Goal: Task Accomplishment & Management: Use online tool/utility

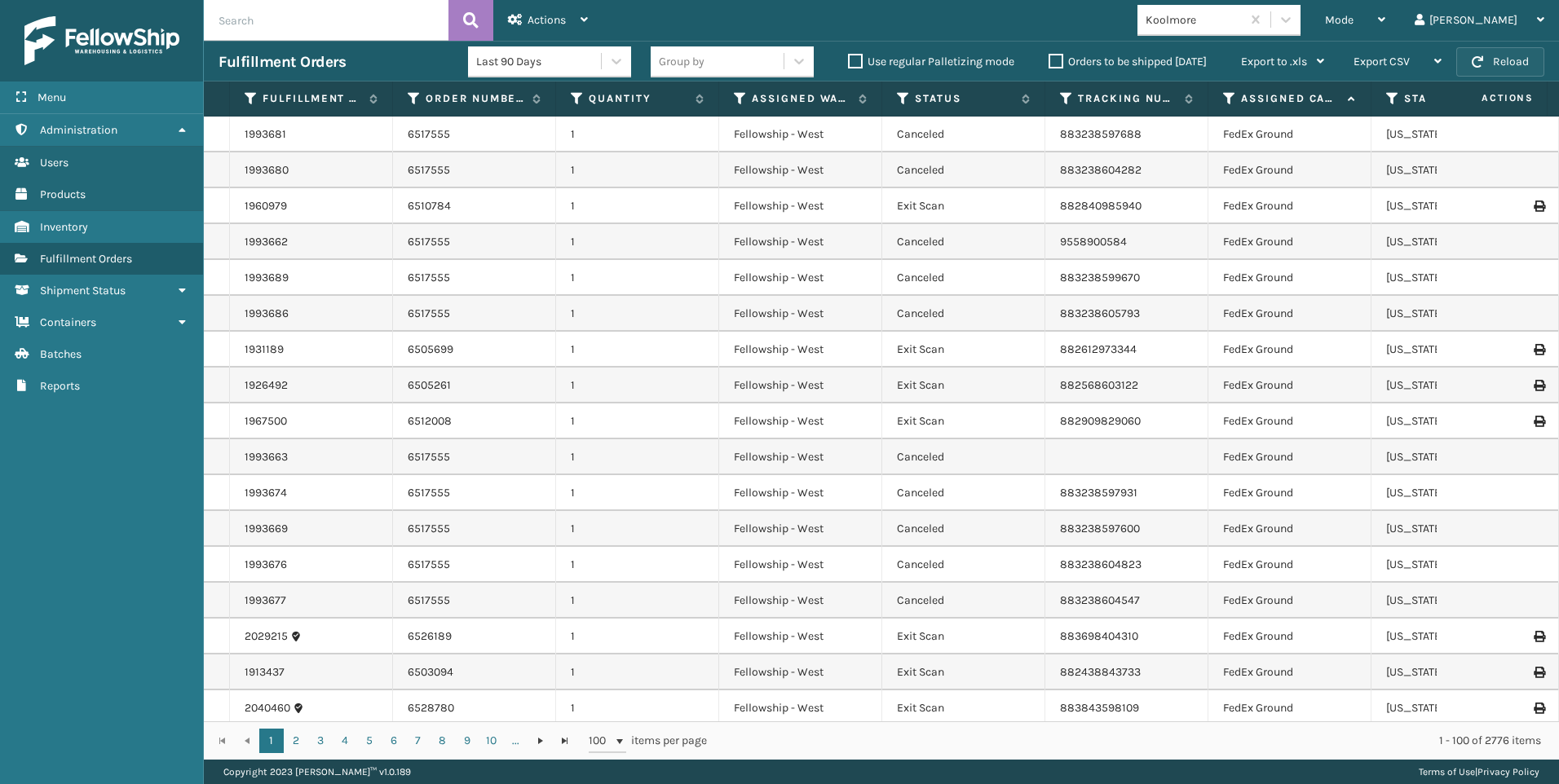
click at [1523, 66] on button "Reload" at bounding box center [1500, 62] width 88 height 30
click at [1354, 26] on span "Mode" at bounding box center [1339, 20] width 29 height 14
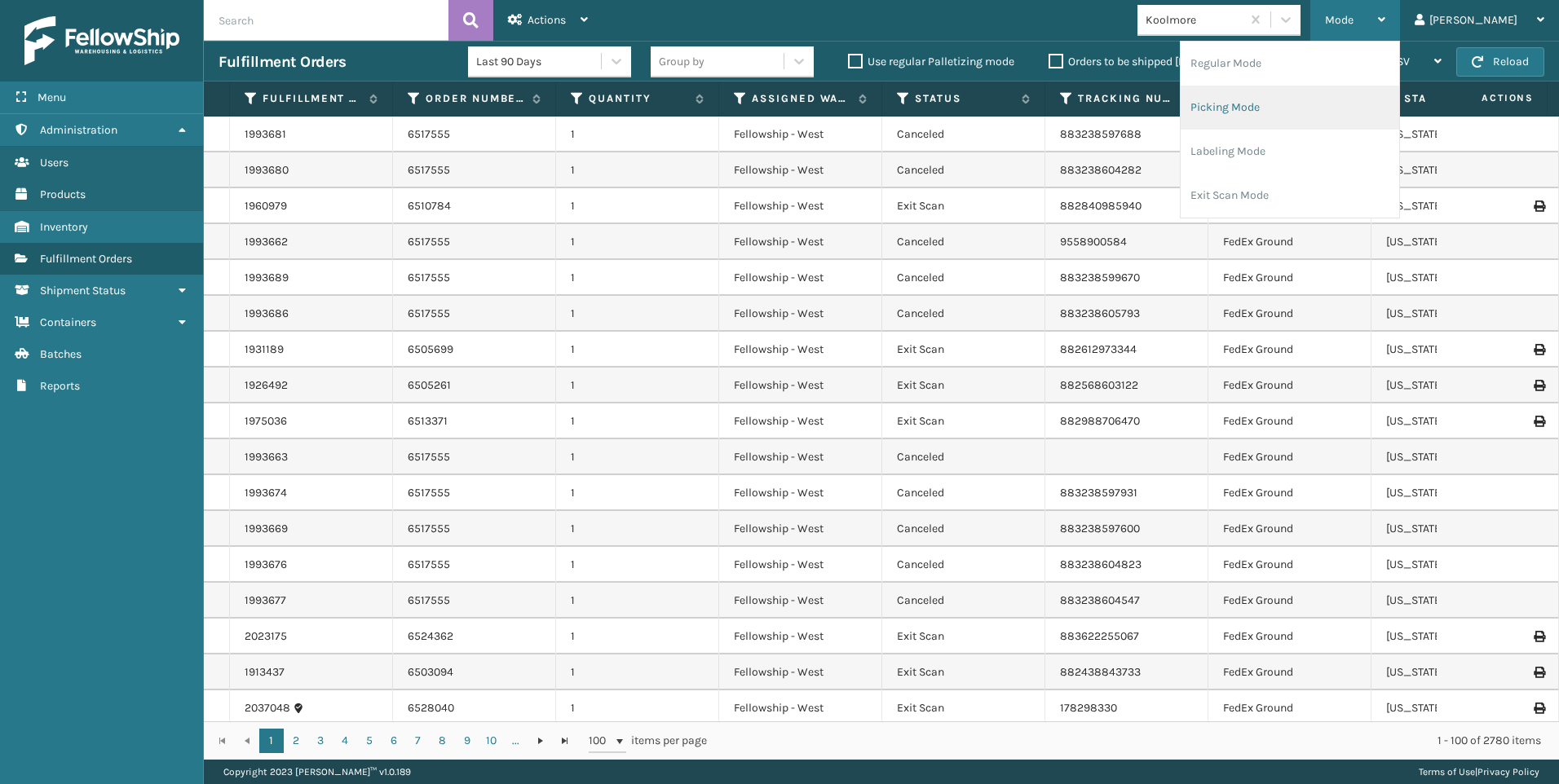
click at [1361, 114] on li "Picking Mode" at bounding box center [1289, 108] width 218 height 44
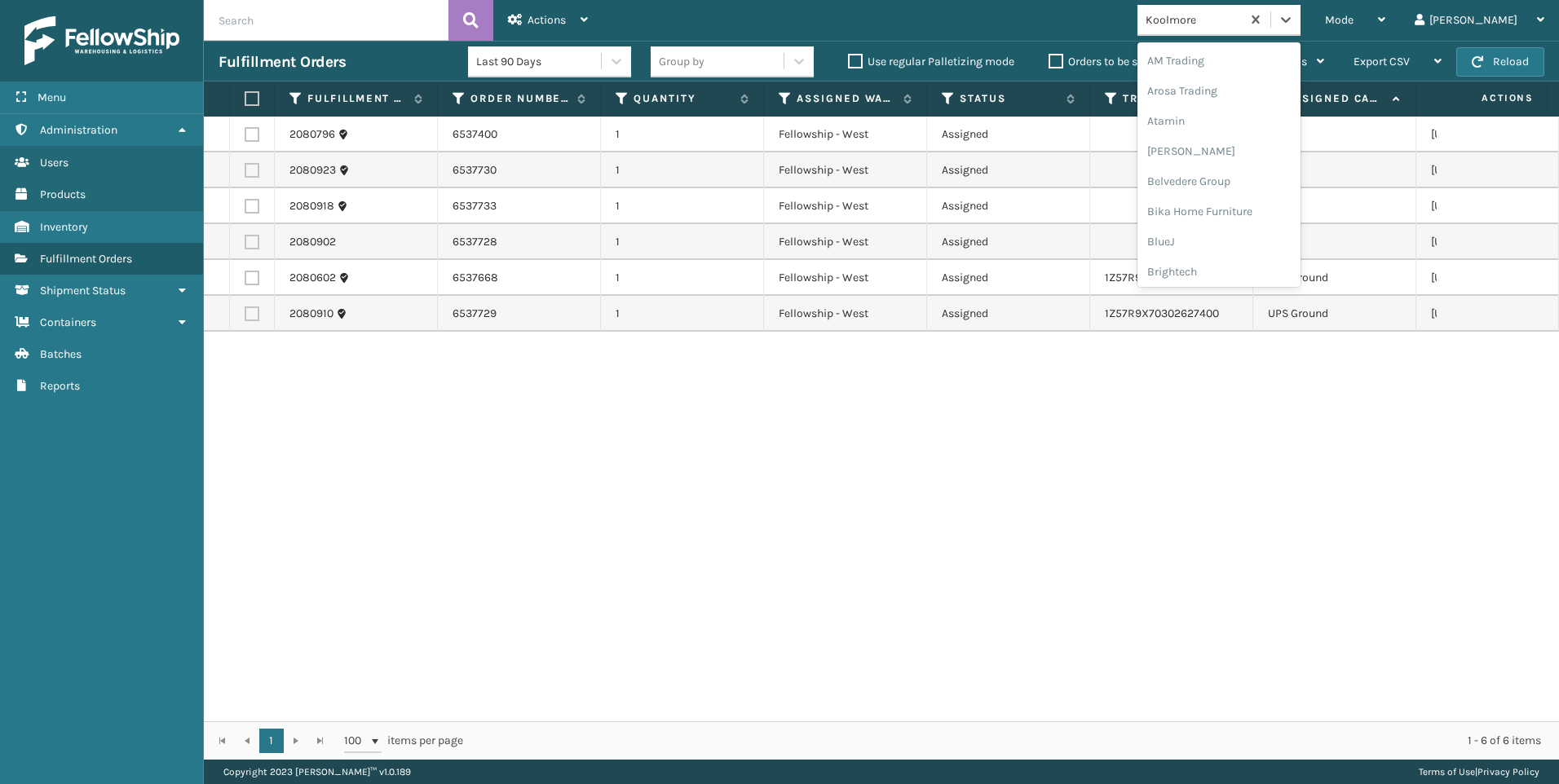
click at [1243, 22] on div "Koolmore" at bounding box center [1194, 20] width 97 height 17
click at [1300, 246] on div "SleepGeekz" at bounding box center [1218, 238] width 163 height 31
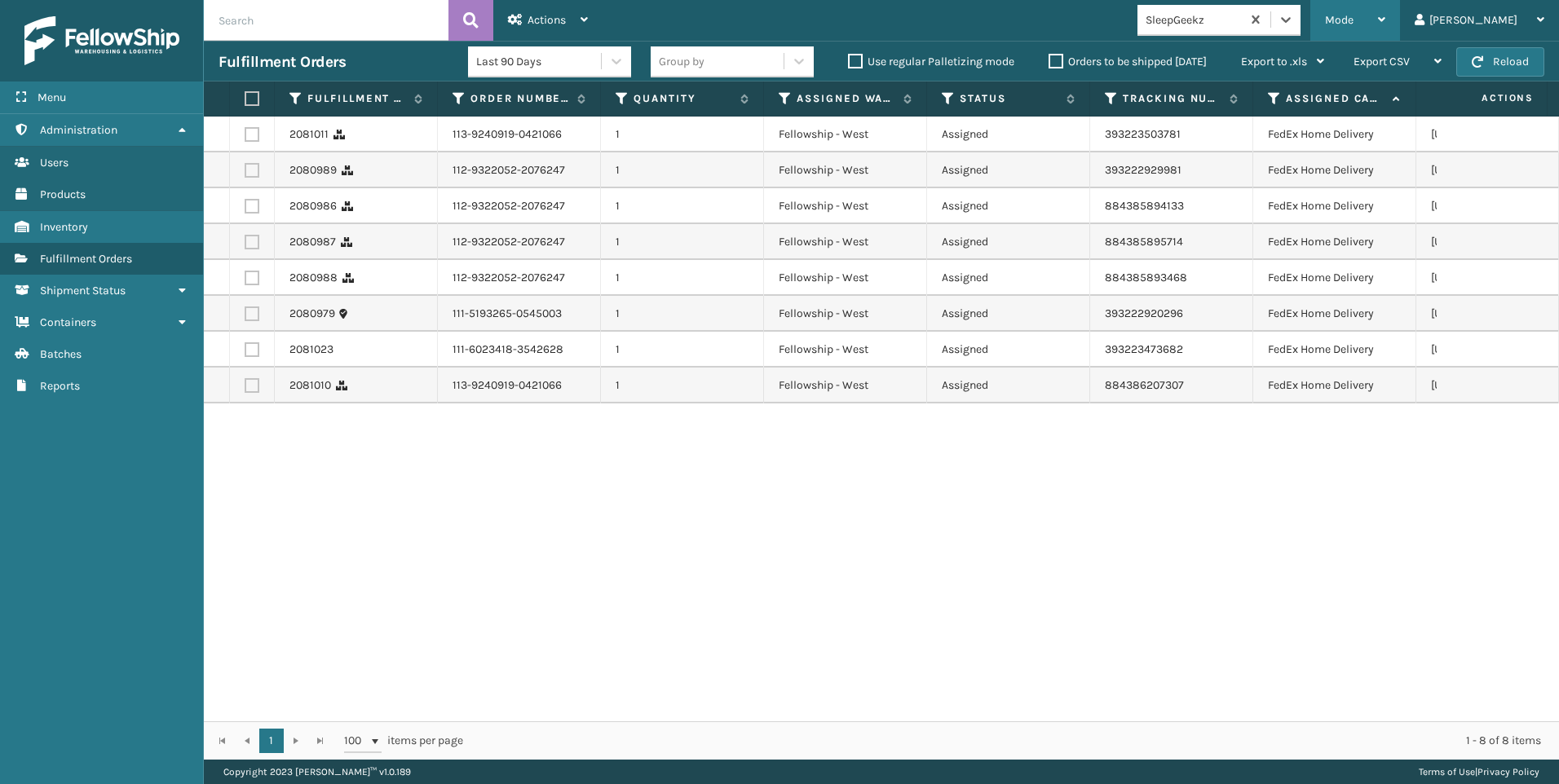
click at [1385, 11] on div "Mode" at bounding box center [1354, 20] width 60 height 40
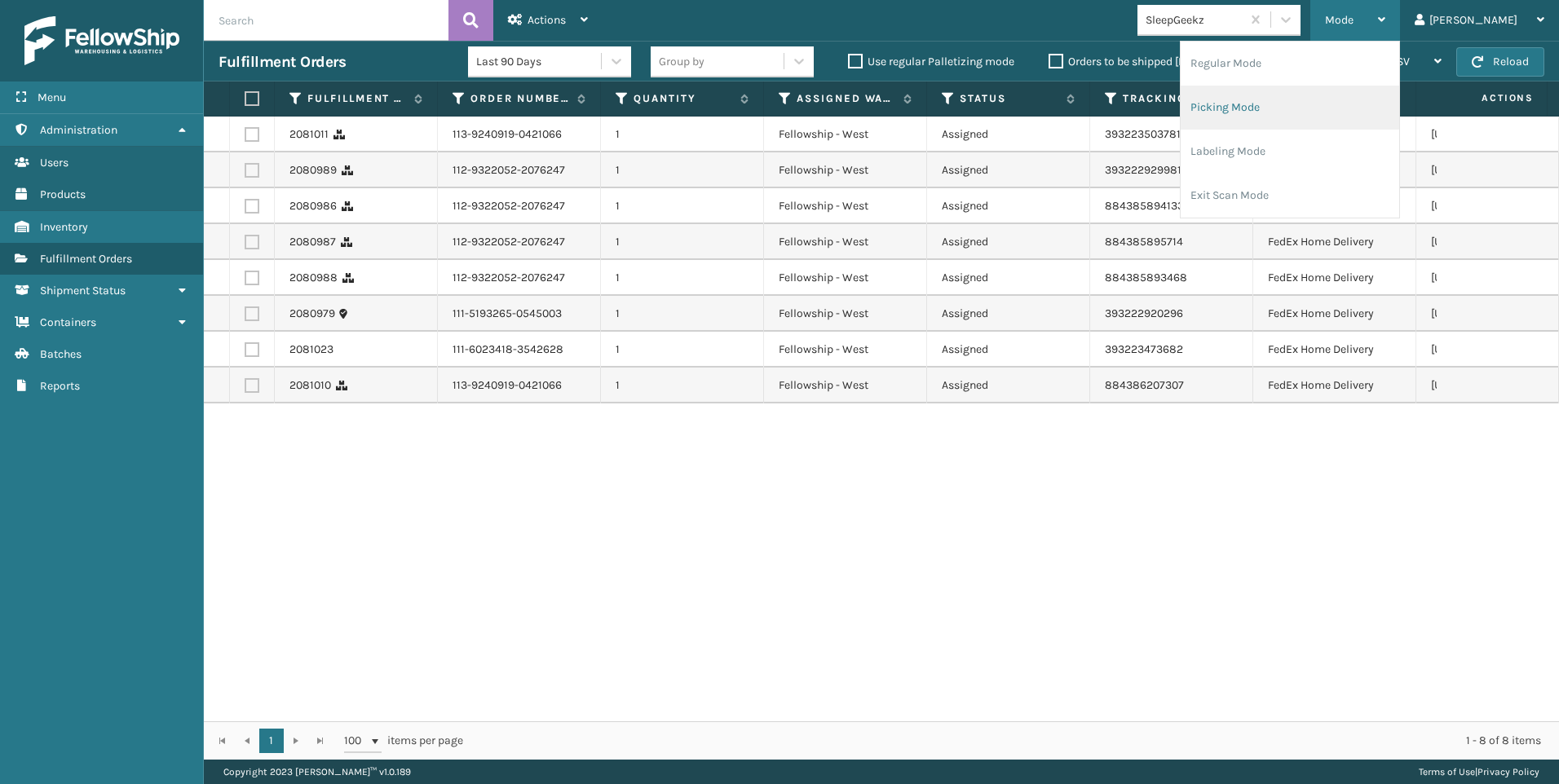
click at [1325, 110] on li "Picking Mode" at bounding box center [1289, 108] width 218 height 44
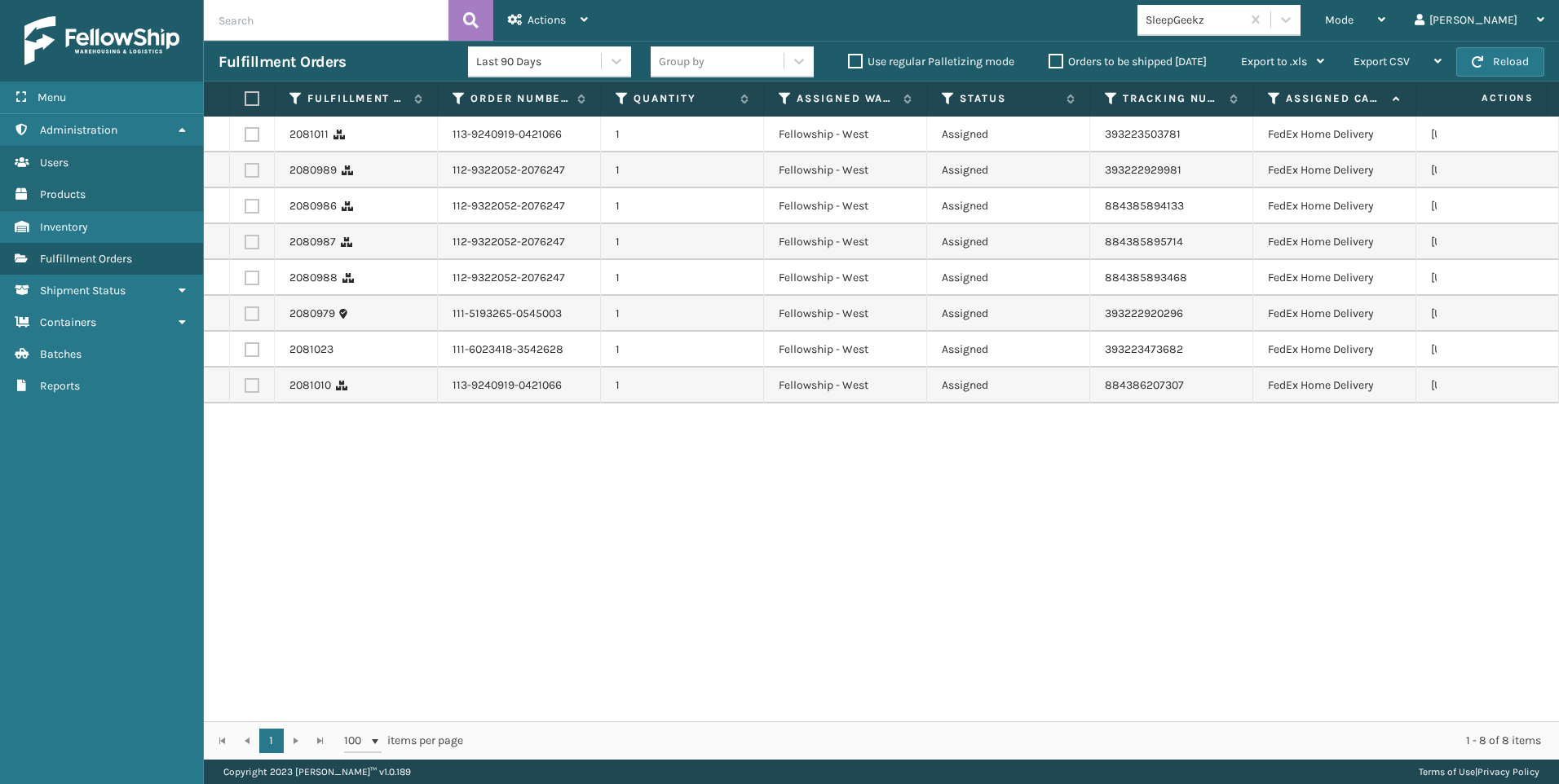
click at [1243, 25] on div "SleepGeekz" at bounding box center [1194, 20] width 97 height 17
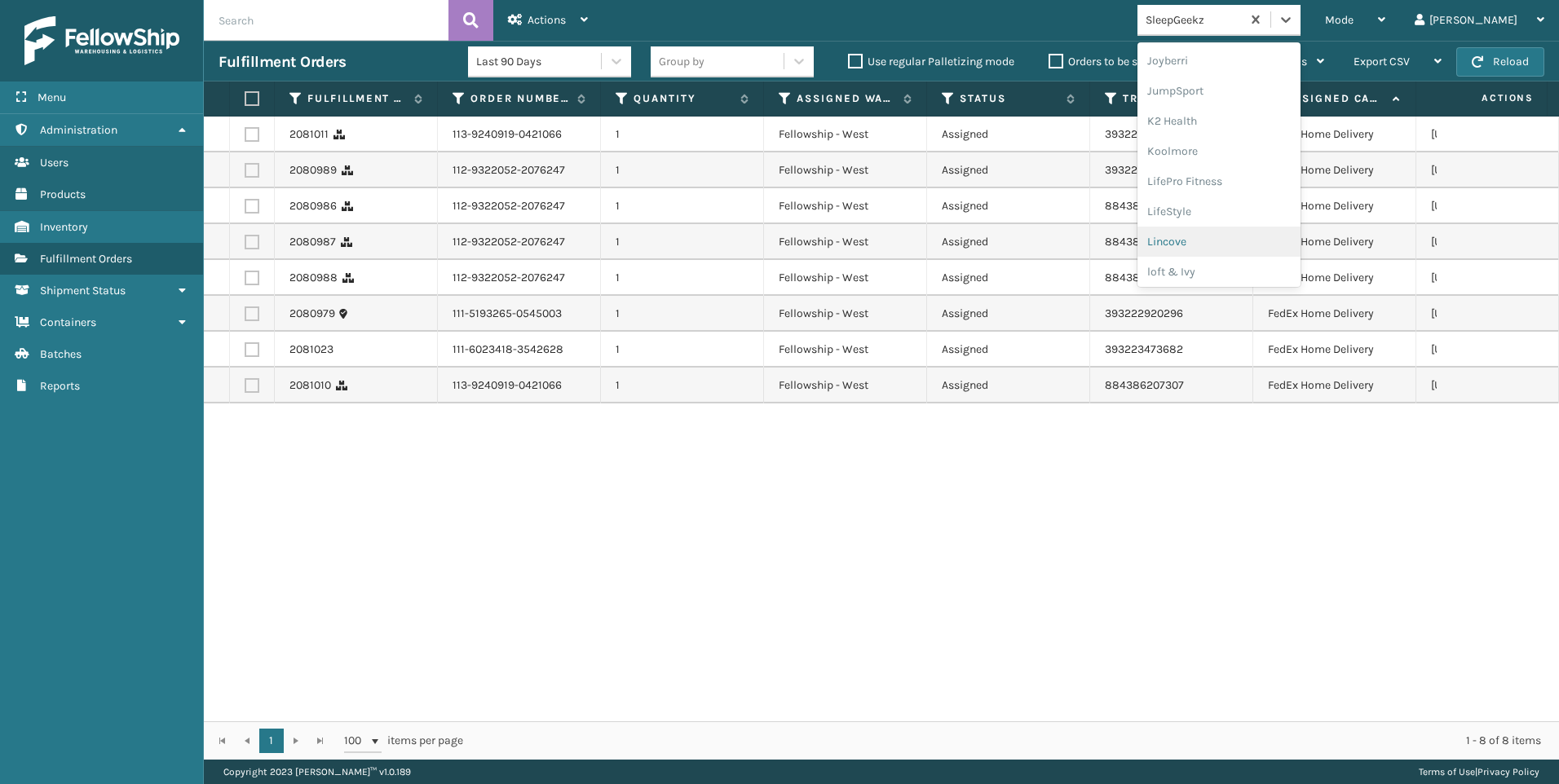
scroll to position [515, 0]
click at [1282, 113] on div "Koolmore" at bounding box center [1218, 118] width 163 height 31
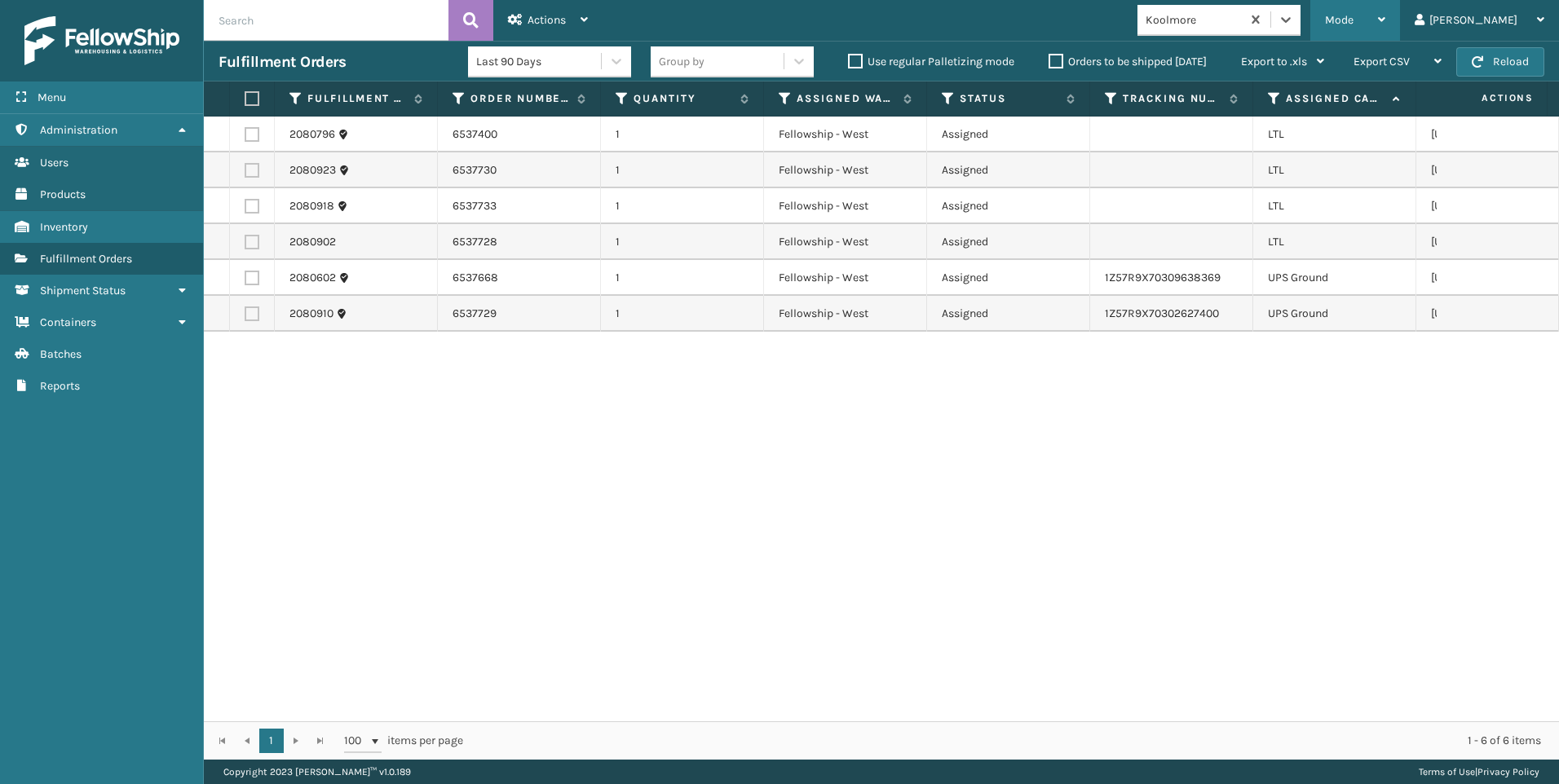
click at [1354, 23] on span "Mode" at bounding box center [1339, 20] width 29 height 14
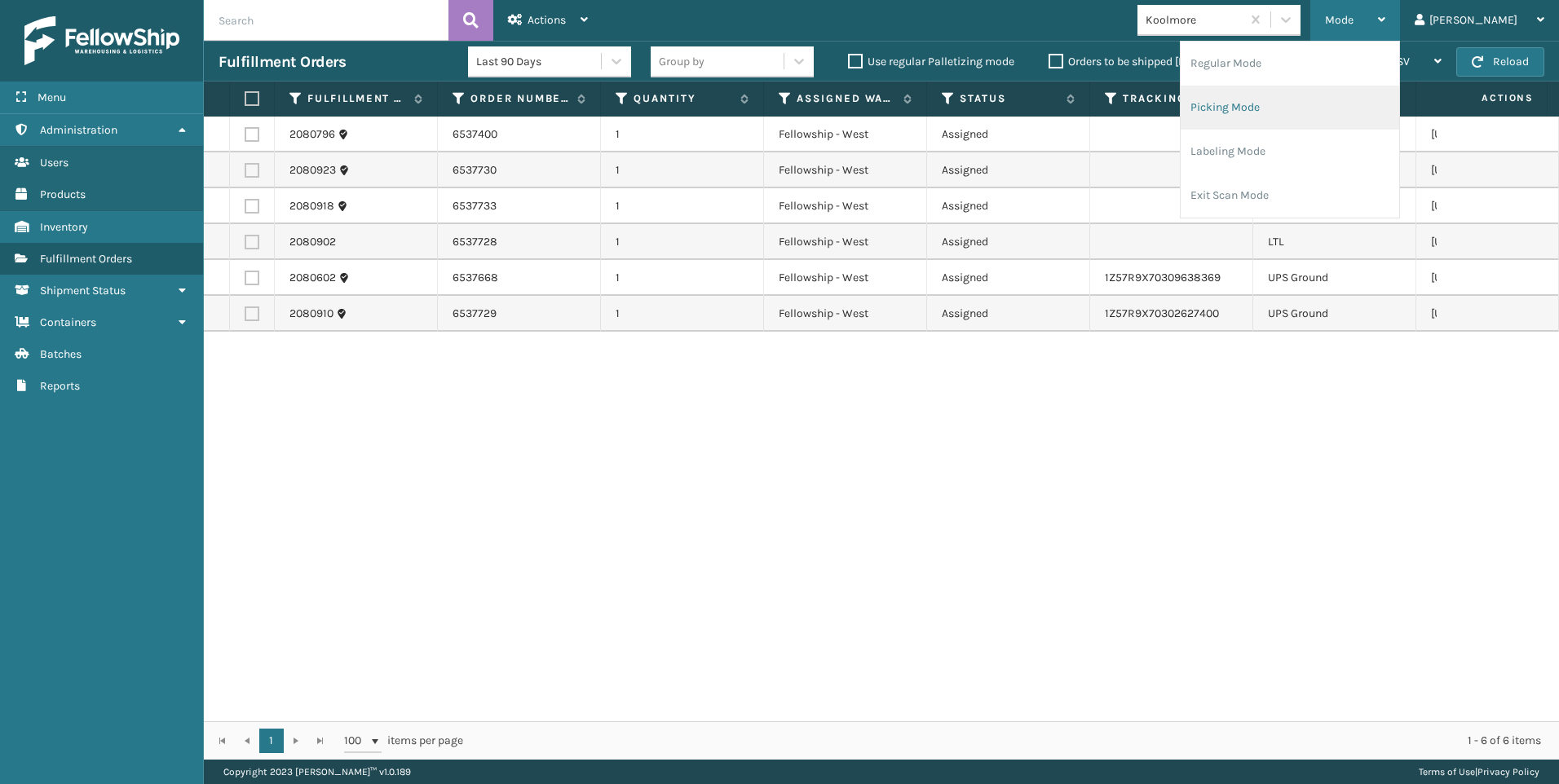
click at [1330, 100] on li "Picking Mode" at bounding box center [1289, 108] width 218 height 44
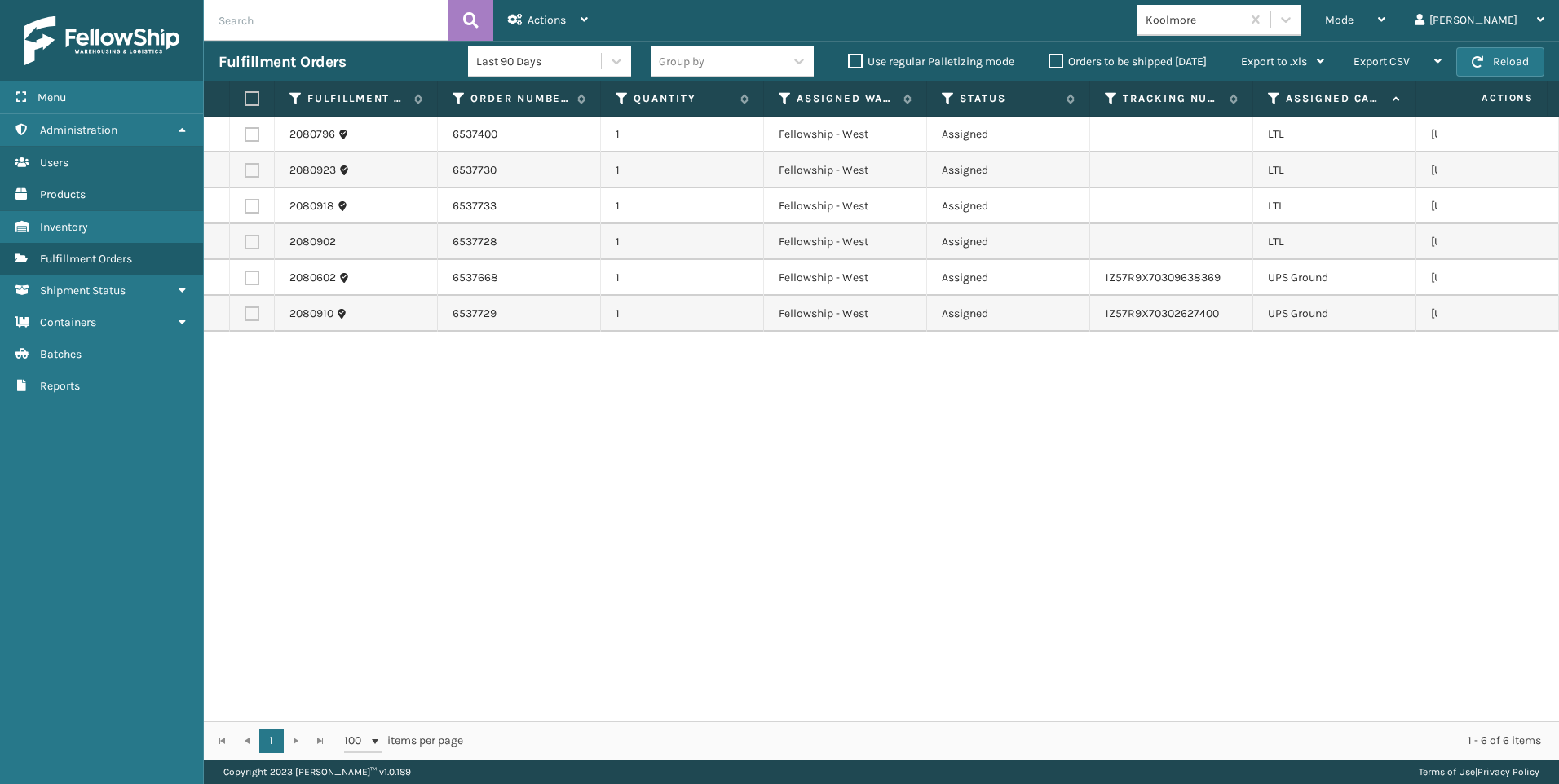
click at [1504, 43] on div "Fulfillment Orders Last 90 Days Group by Use regular Palletizing mode Orders to…" at bounding box center [881, 60] width 1355 height 40
click at [1499, 53] on button "Reload" at bounding box center [1500, 62] width 88 height 30
